Goal: Find specific page/section: Find specific page/section

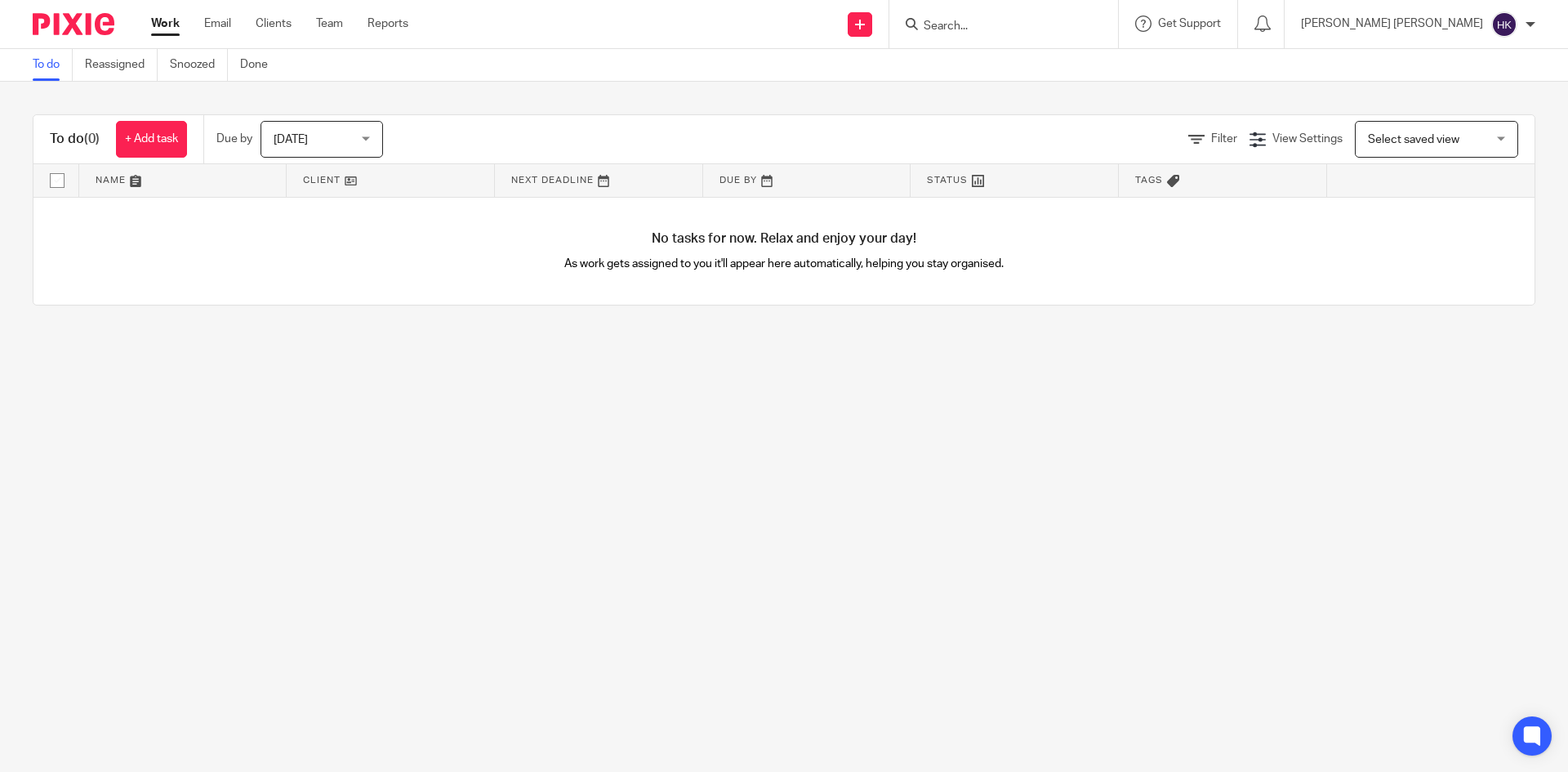
click at [1299, 470] on main "To do Reassigned Snoozed Done To do (0) + Add task Due by [DATE] [DATE] [DATE] …" at bounding box center [784, 386] width 1568 height 772
click at [1069, 26] on input "Search" at bounding box center [995, 27] width 147 height 14
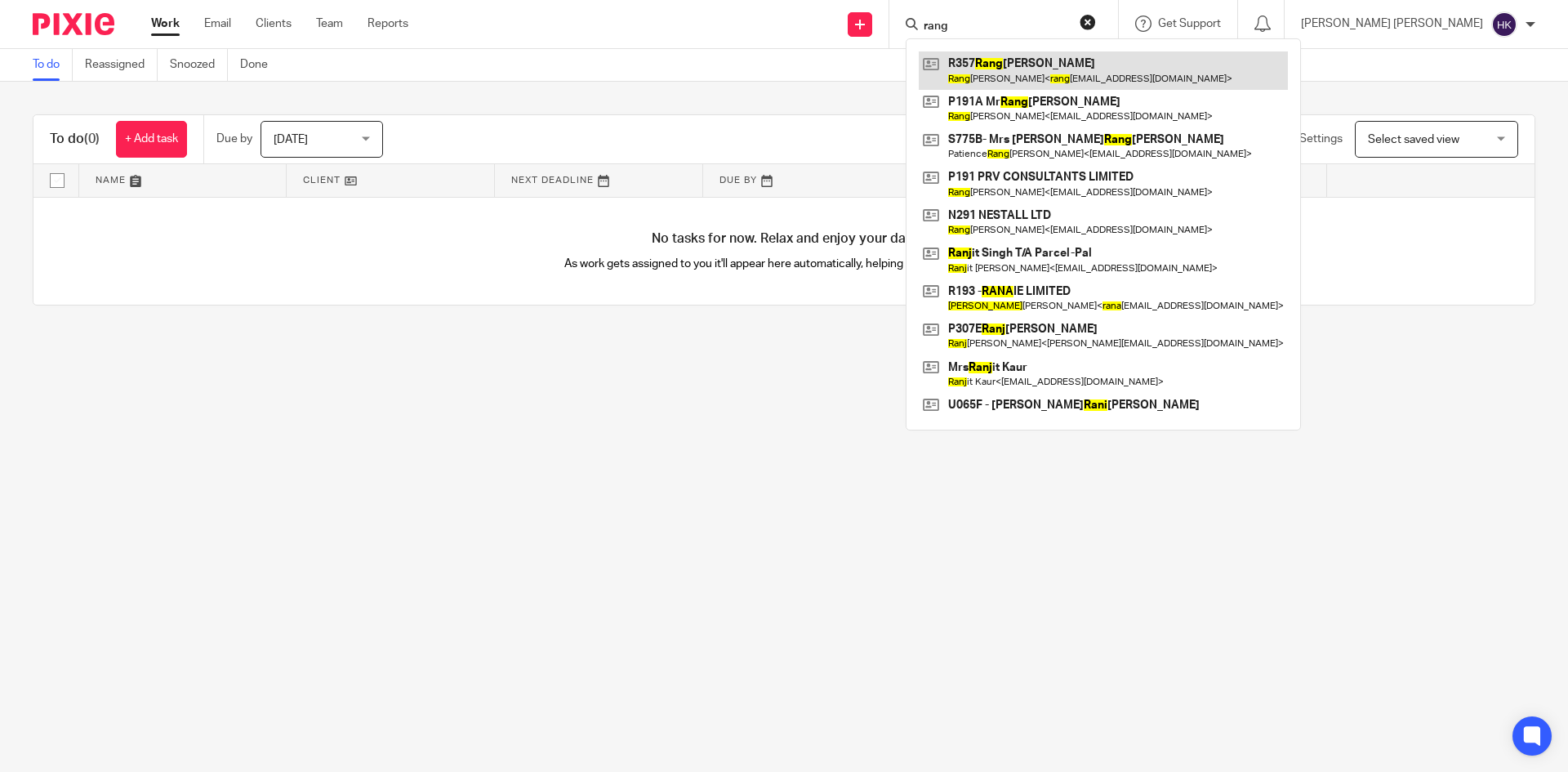
type input "rang"
click at [1152, 71] on link at bounding box center [1104, 71] width 369 height 37
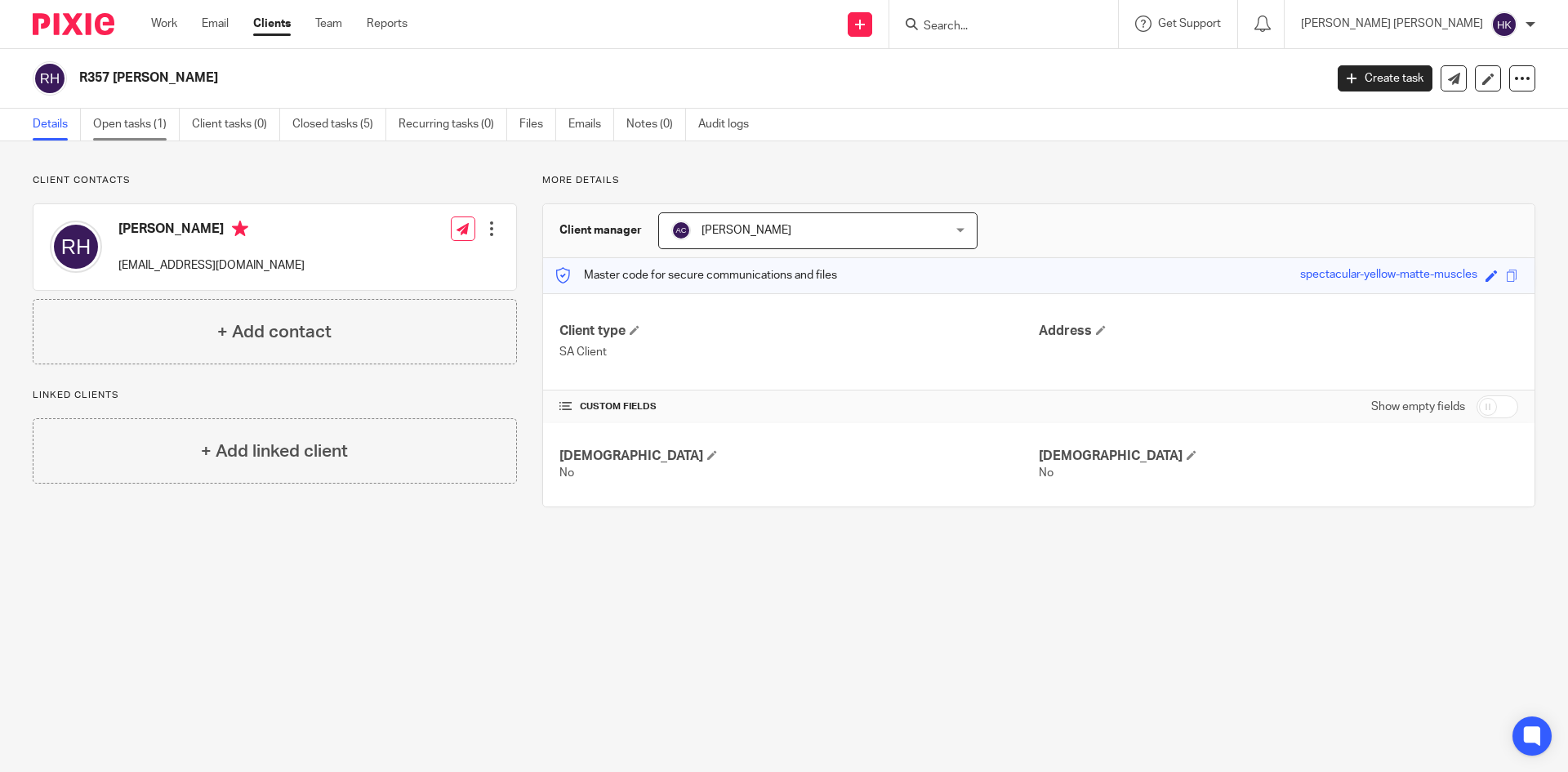
click at [151, 126] on link "Open tasks (1)" at bounding box center [136, 125] width 87 height 32
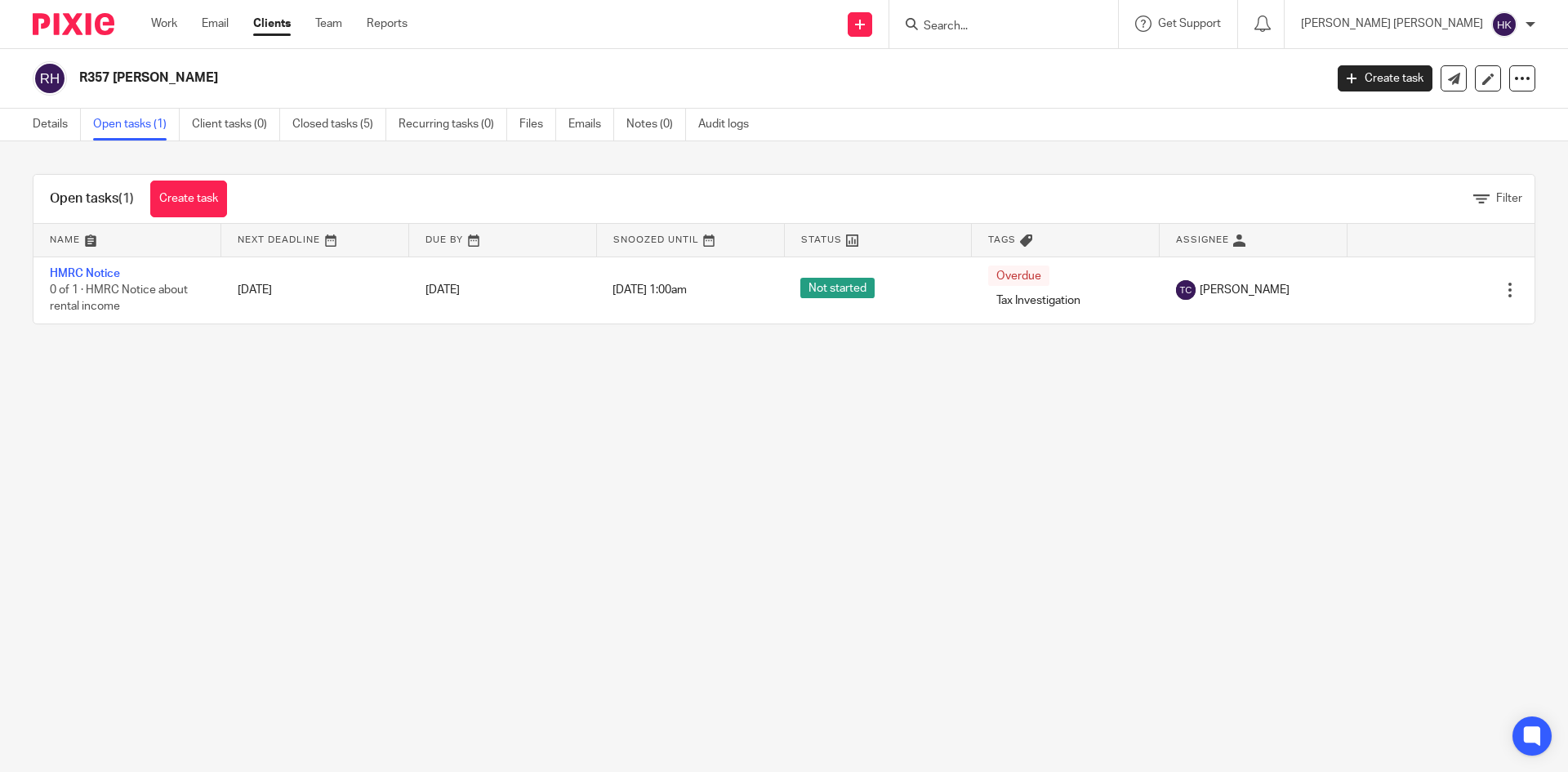
click at [31, 121] on div "Details Open tasks (1) Client tasks (0) Closed tasks (5) Recurring tasks (0) Fi…" at bounding box center [394, 125] width 790 height 32
click at [46, 120] on link "Details" at bounding box center [57, 125] width 48 height 32
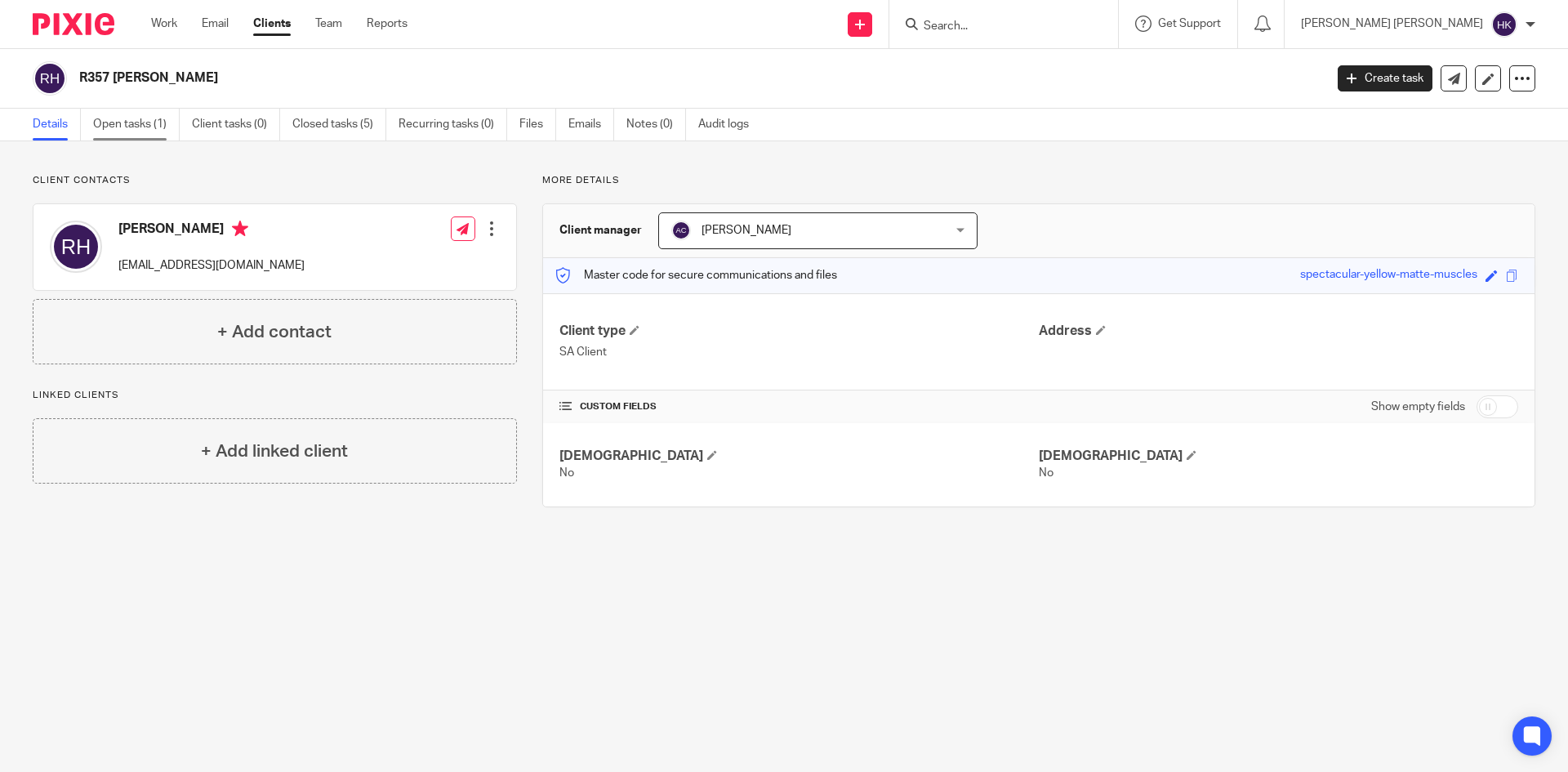
click at [149, 127] on link "Open tasks (1)" at bounding box center [136, 125] width 87 height 32
